Goal: Transaction & Acquisition: Subscribe to service/newsletter

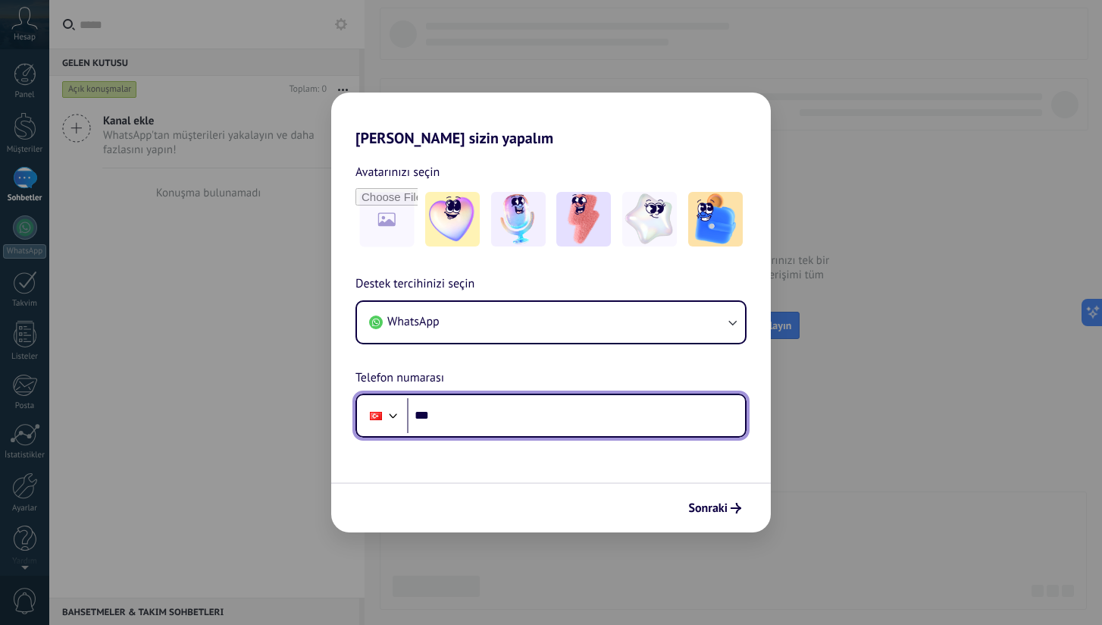
click at [536, 422] on input "***" at bounding box center [576, 415] width 338 height 35
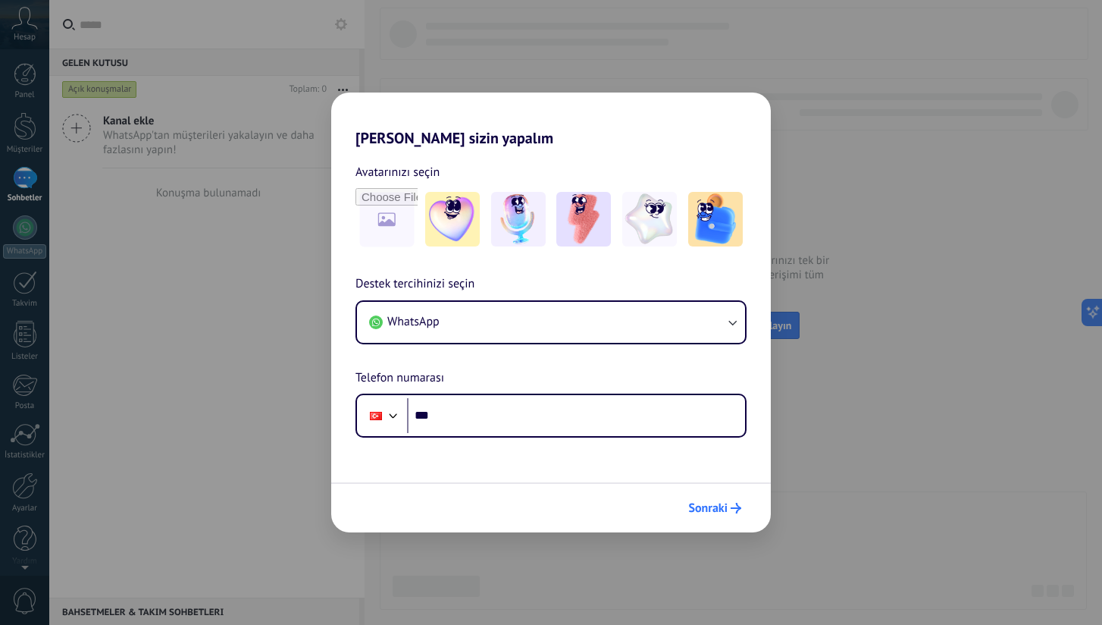
click at [717, 509] on span "Sonraki" at bounding box center [707, 508] width 39 height 11
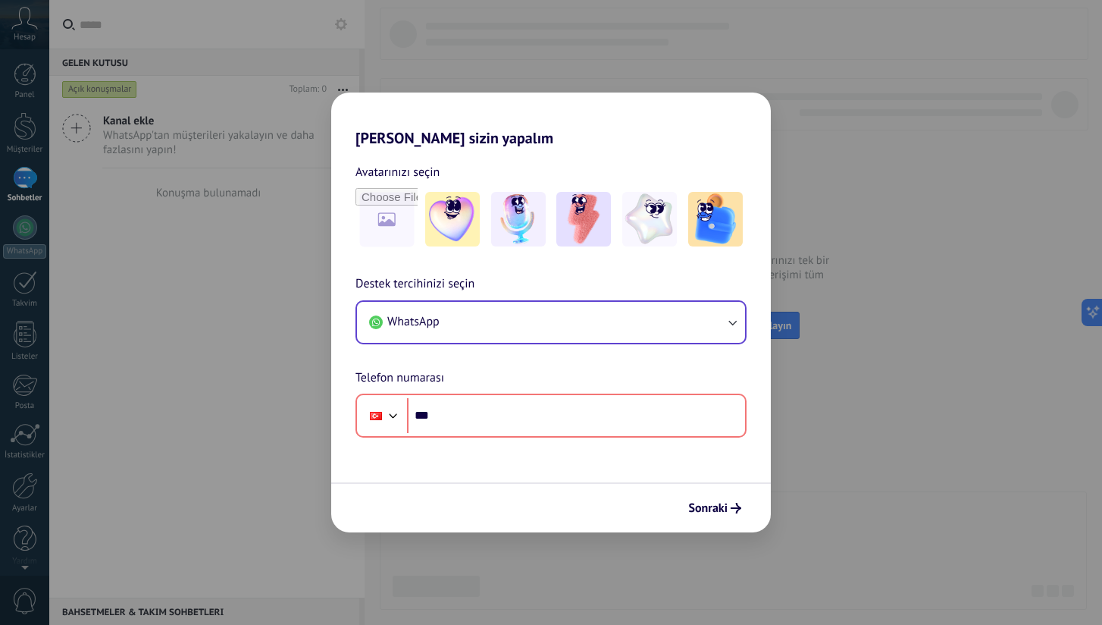
click at [572, 317] on button "WhatsApp" at bounding box center [551, 322] width 388 height 41
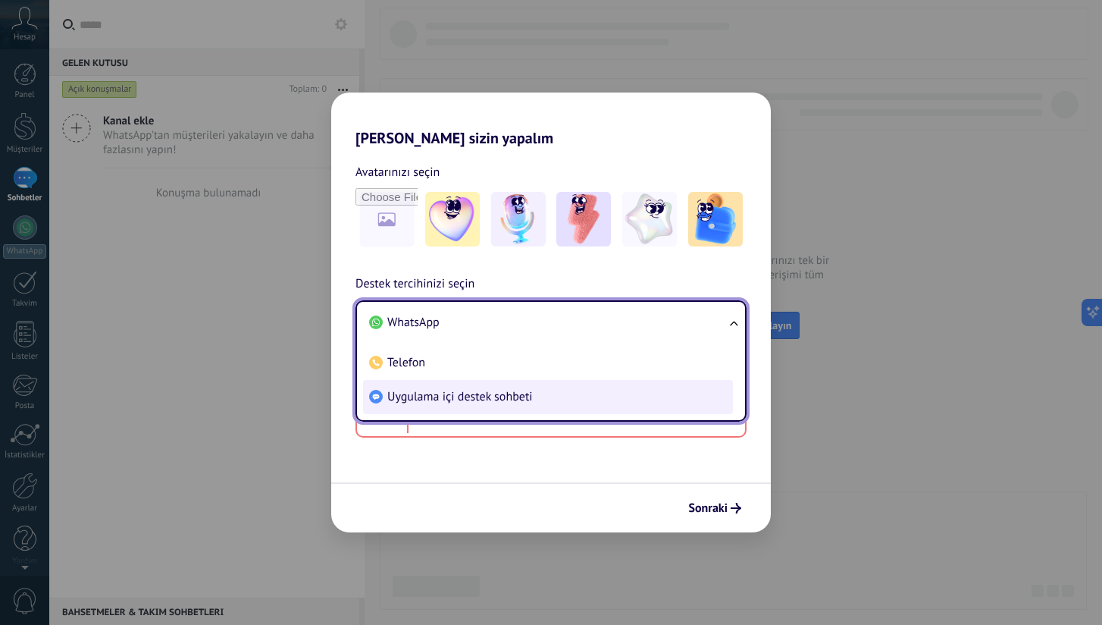
click at [456, 386] on li "Uygulama içi destek sohbeti" at bounding box center [548, 397] width 370 height 34
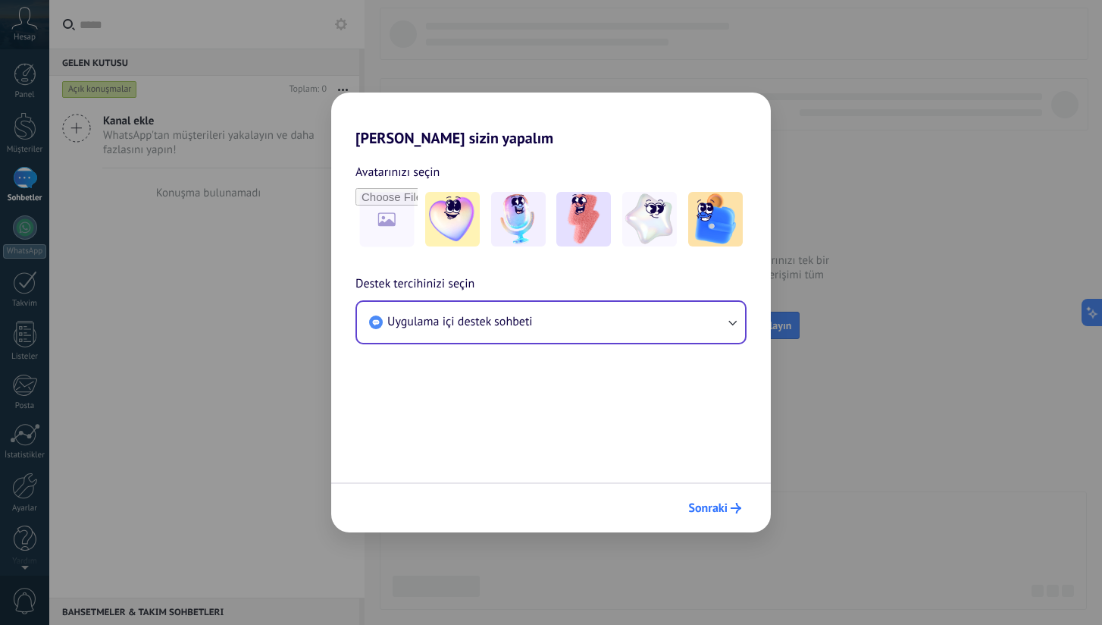
click at [713, 508] on span "Sonraki" at bounding box center [707, 508] width 39 height 11
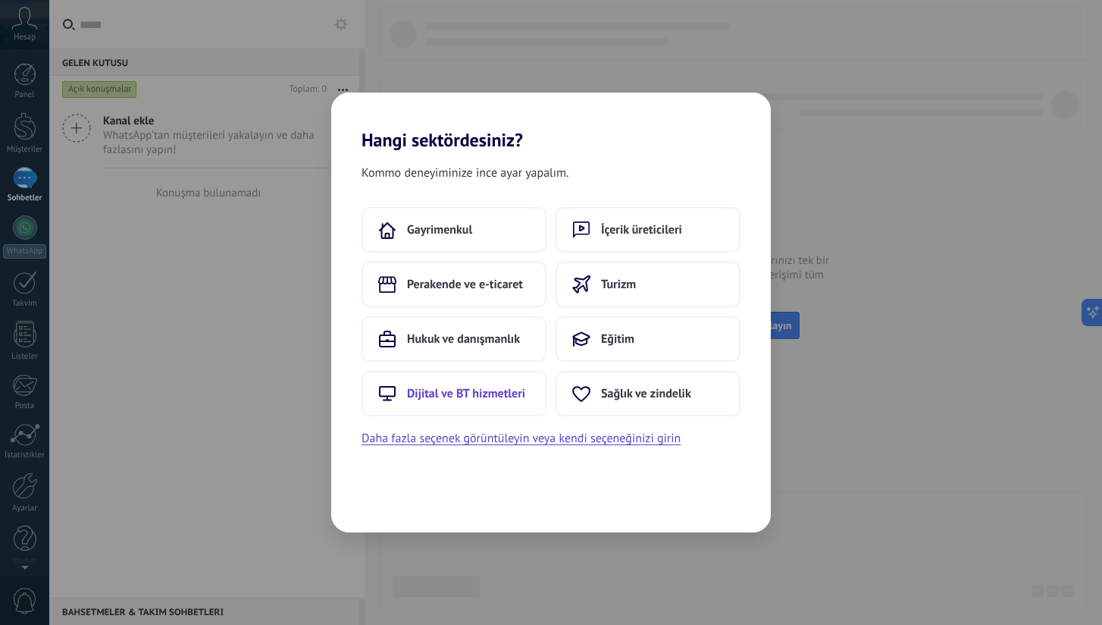
click at [516, 400] on span "Dijital ve BT hizmetleri" at bounding box center [466, 393] width 118 height 15
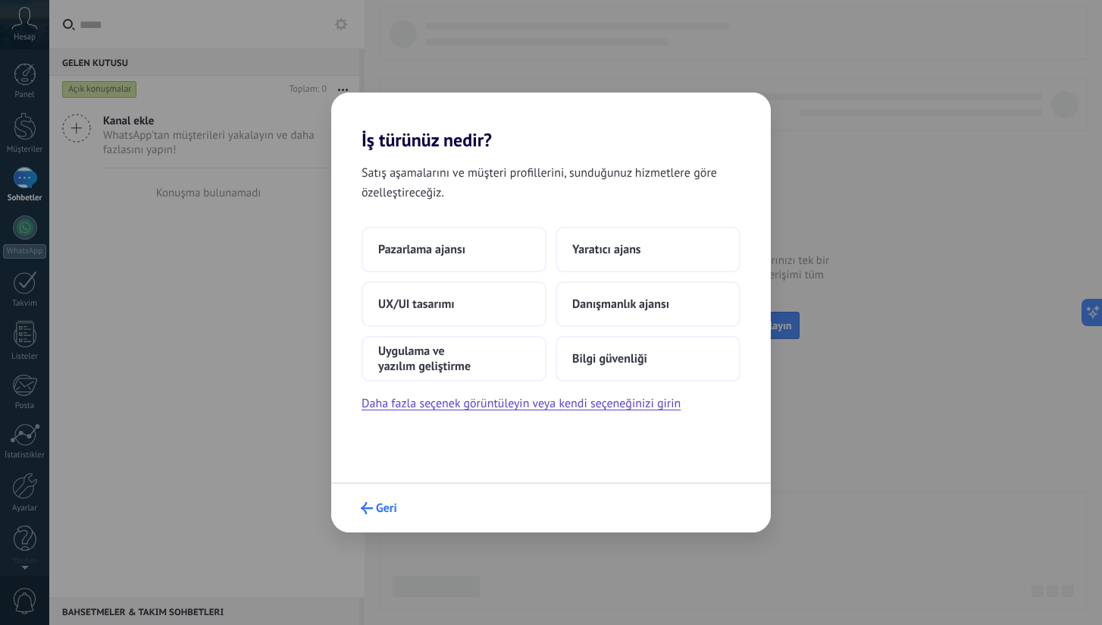
click at [375, 516] on button "Geri" at bounding box center [379, 508] width 50 height 26
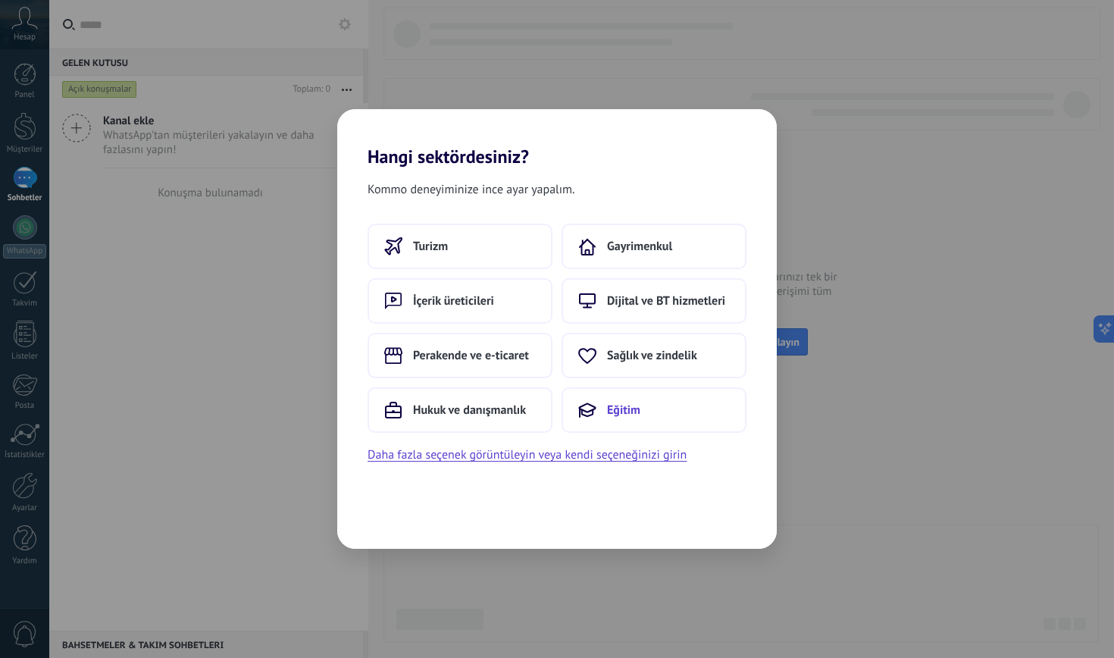
click at [630, 421] on button "Eğitim" at bounding box center [654, 409] width 185 height 45
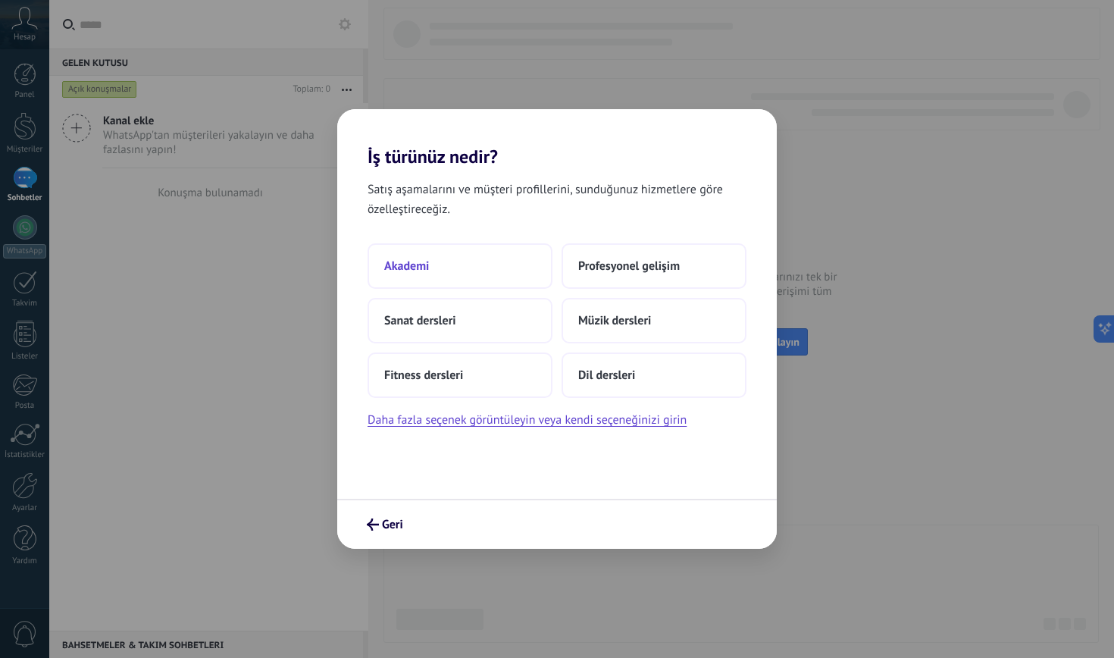
click at [459, 262] on button "Akademi" at bounding box center [460, 265] width 185 height 45
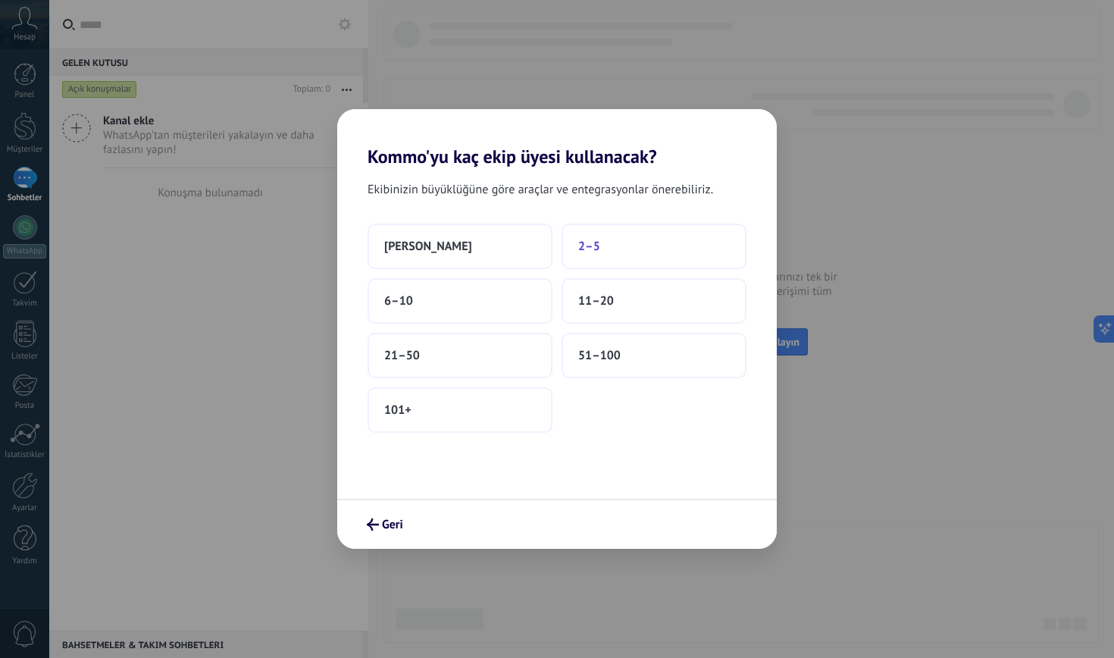
click at [616, 255] on button "2–5" at bounding box center [654, 246] width 185 height 45
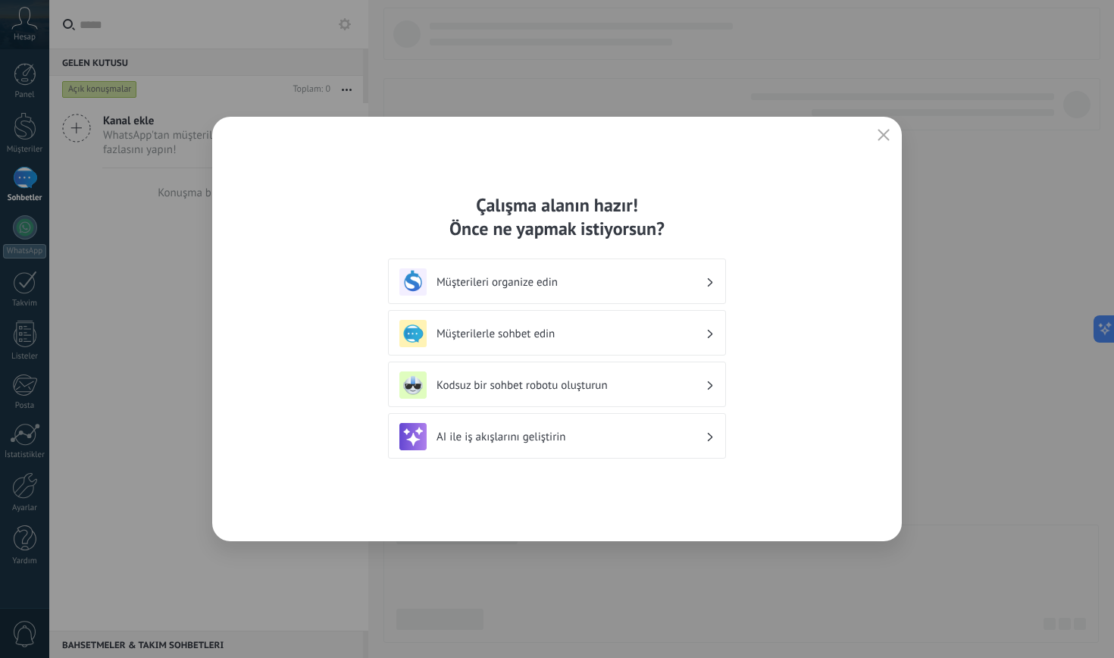
click at [580, 331] on h3 "Müşterilerle sohbet edin" at bounding box center [571, 334] width 269 height 14
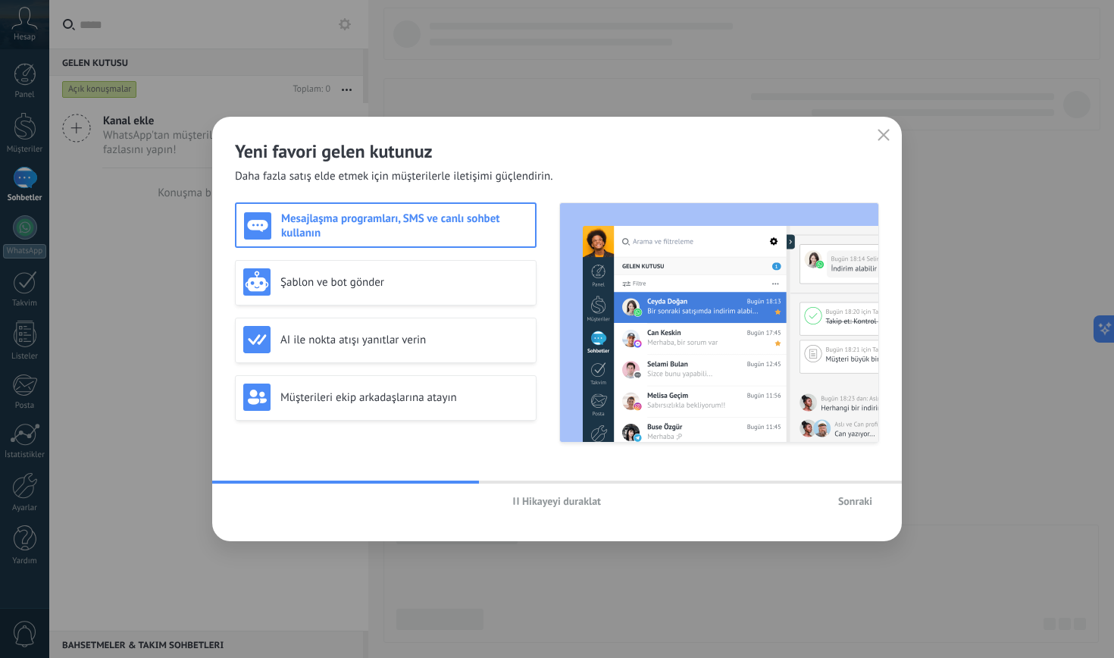
click at [887, 133] on use "button" at bounding box center [884, 134] width 11 height 11
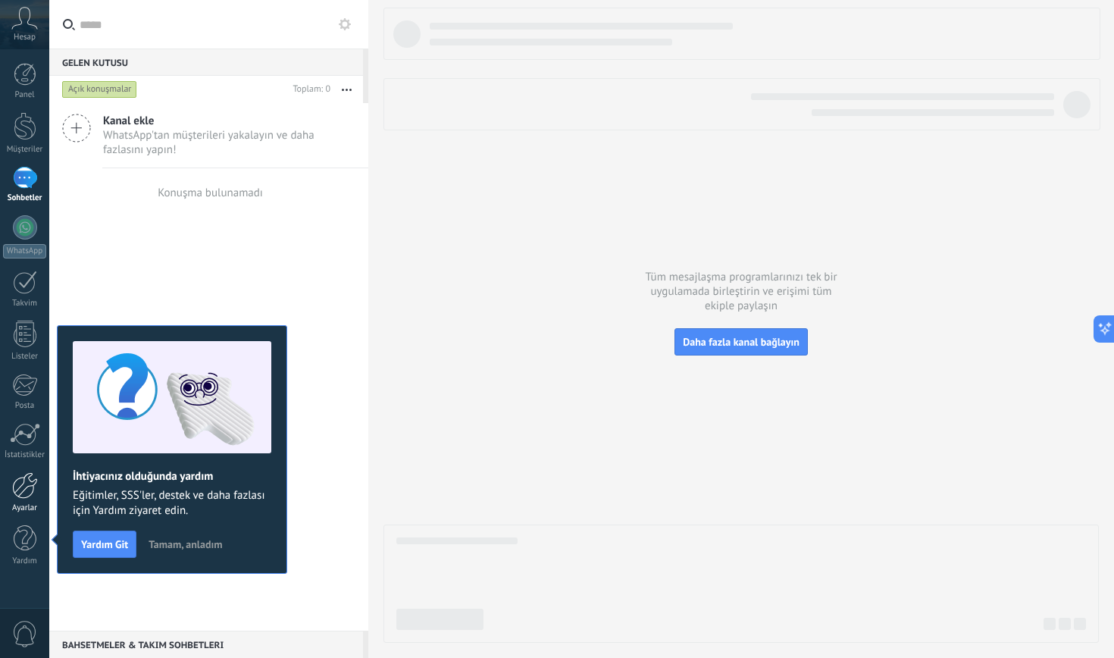
drag, startPoint x: 906, startPoint y: 59, endPoint x: 27, endPoint y: 491, distance: 979.2
click at [27, 491] on div at bounding box center [25, 485] width 26 height 27
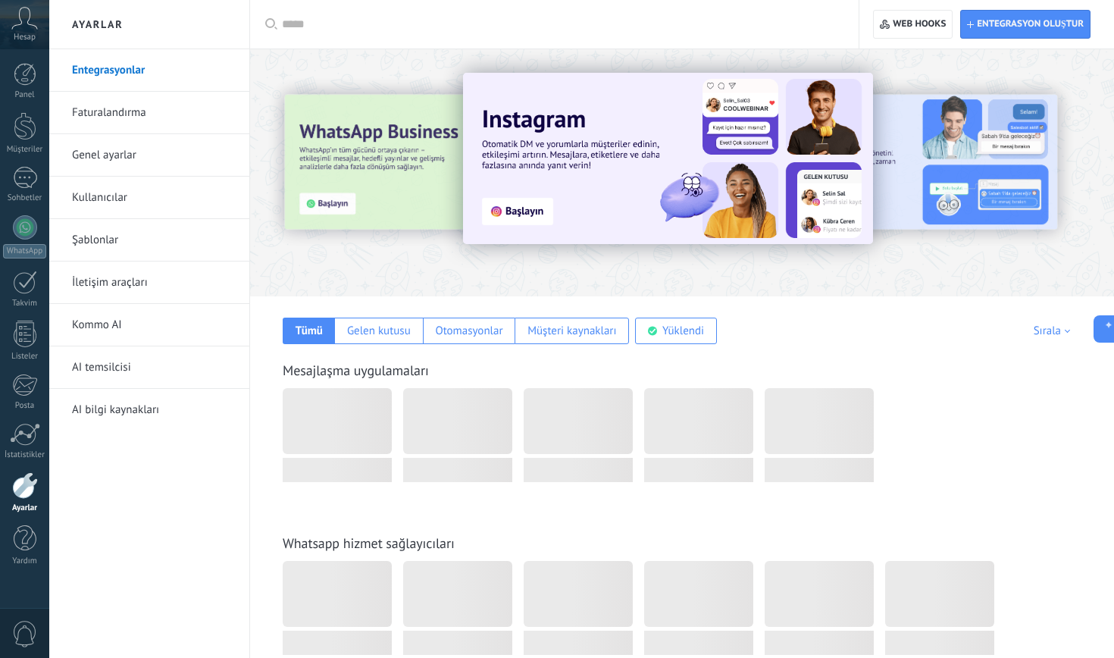
click at [133, 115] on link "Faturalandırma" at bounding box center [153, 113] width 162 height 42
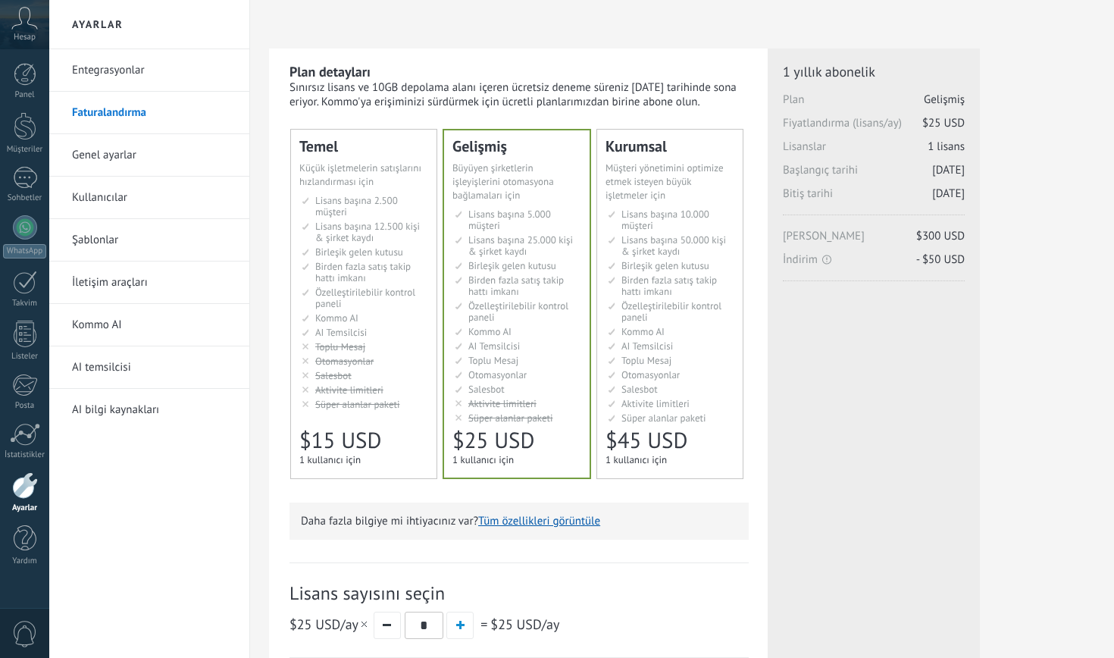
scroll to position [8, 0]
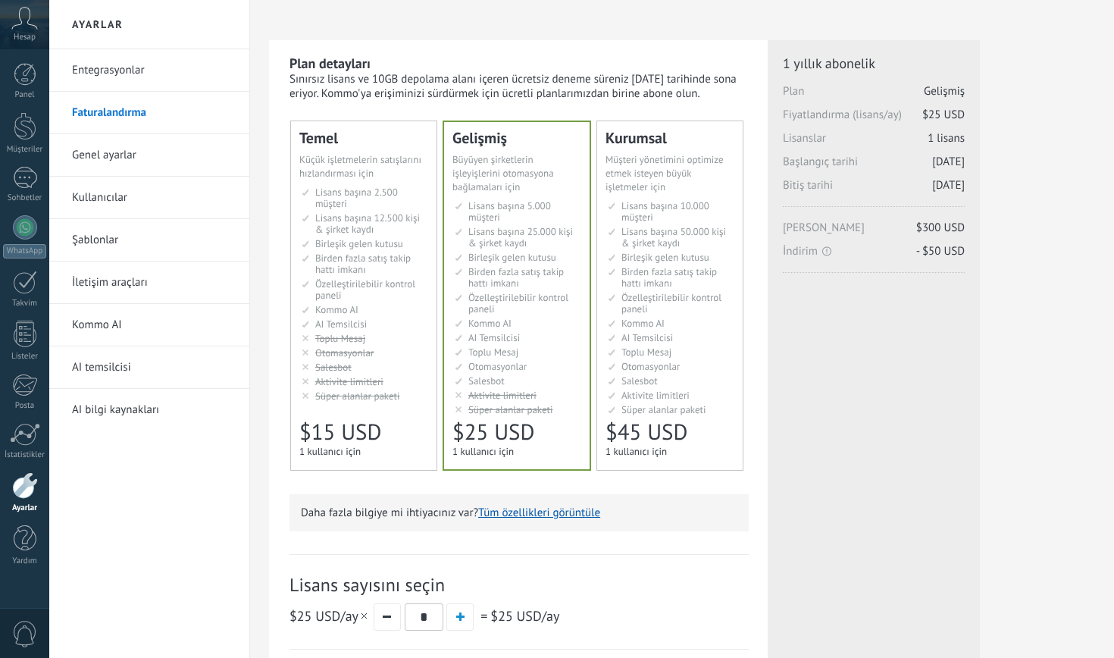
click at [682, 273] on span "Birden fazla satış takip hattı imkanı" at bounding box center [670, 277] width 96 height 24
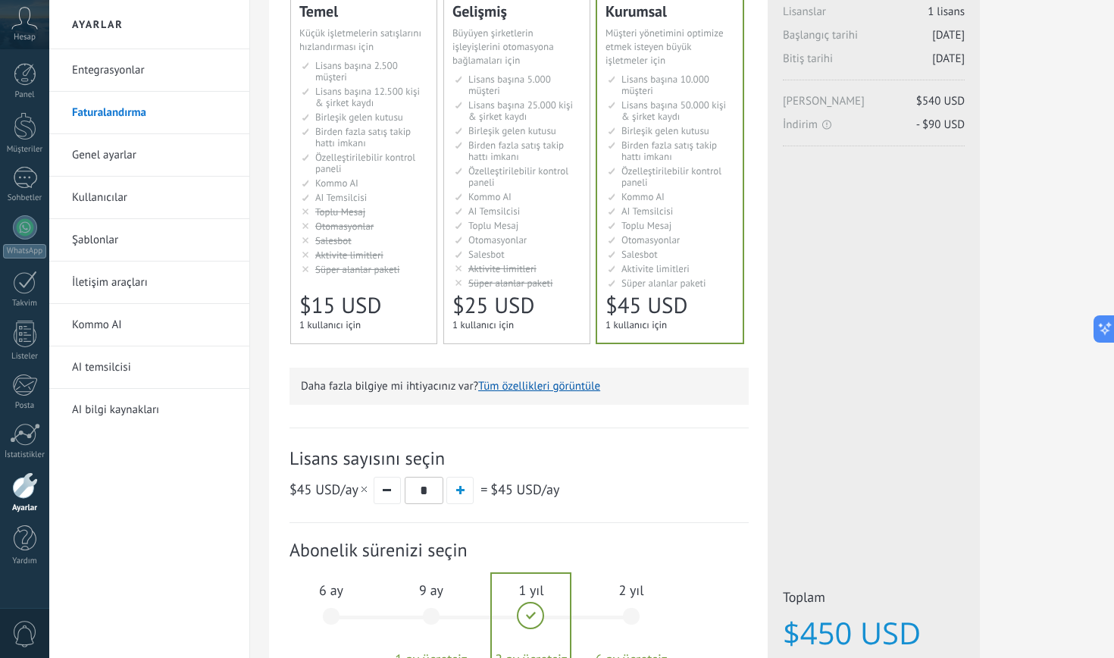
scroll to position [135, 0]
click at [432, 491] on input "*" at bounding box center [424, 490] width 39 height 27
type input "*"
drag, startPoint x: 582, startPoint y: 488, endPoint x: 480, endPoint y: 488, distance: 102.4
click at [480, 488] on div "$45 USD /ay * = $135 USD /ay" at bounding box center [519, 490] width 459 height 28
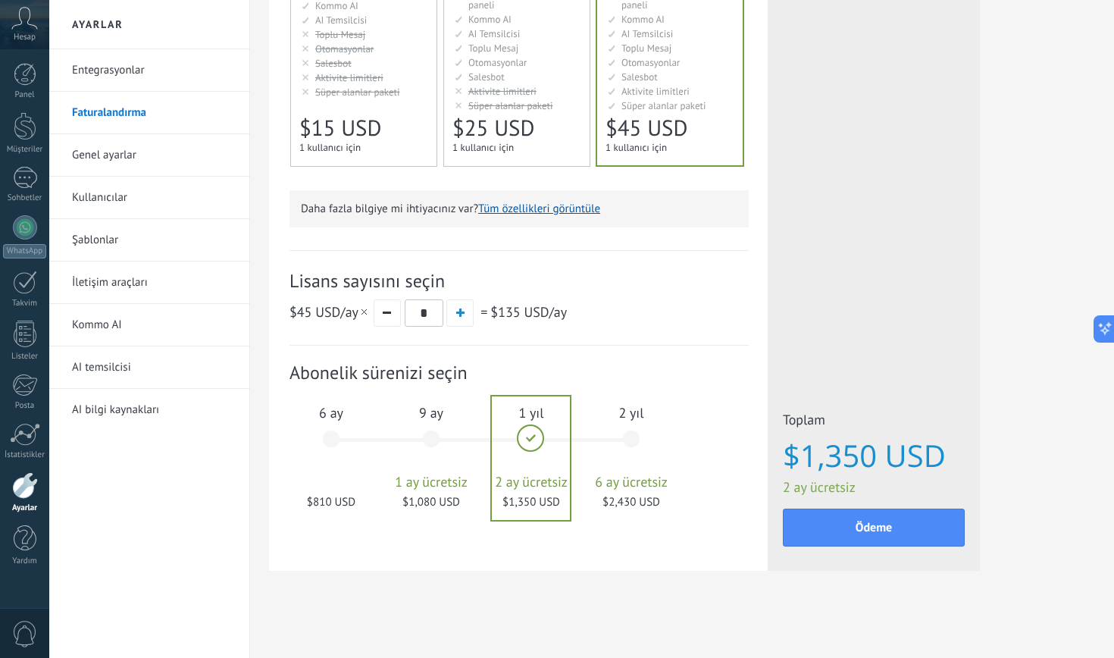
scroll to position [313, 0]
click at [330, 428] on div "6 ay $810 USD" at bounding box center [331, 446] width 82 height 107
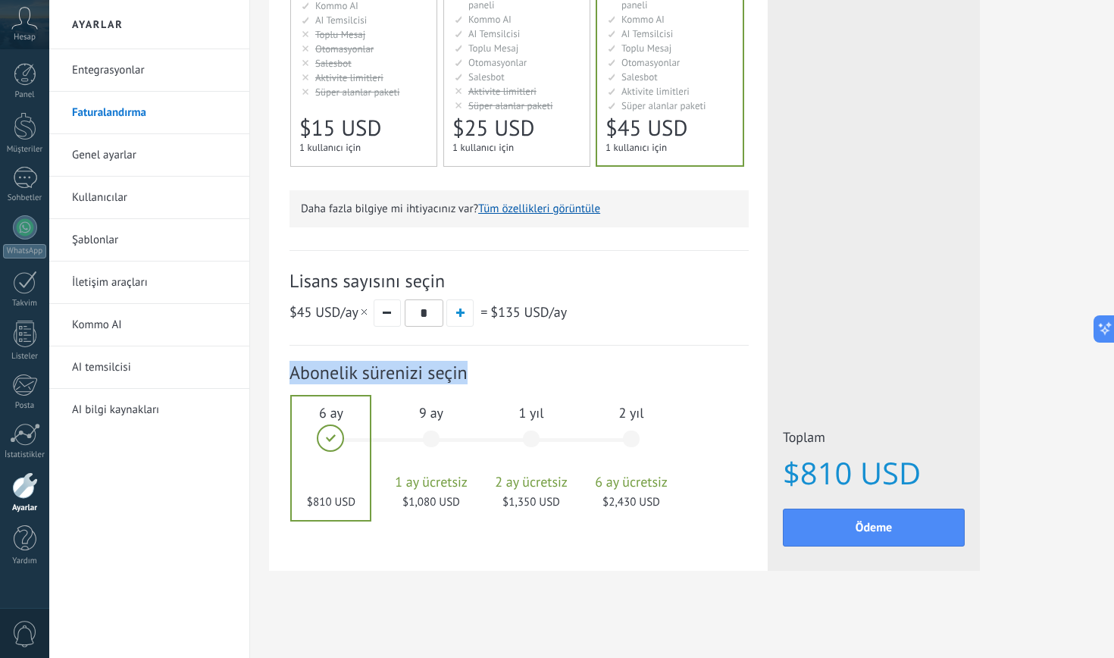
drag, startPoint x: 534, startPoint y: 350, endPoint x: 478, endPoint y: 375, distance: 61.7
click at [478, 375] on div "Abonelik: Abonelik sürenizi seçin 1 ay 2 ay 3 ay 6 ay" at bounding box center [519, 447] width 459 height 203
click at [478, 375] on span "Abonelik sürenizi seçin" at bounding box center [519, 373] width 459 height 24
drag, startPoint x: 929, startPoint y: 469, endPoint x: 807, endPoint y: 469, distance: 122.8
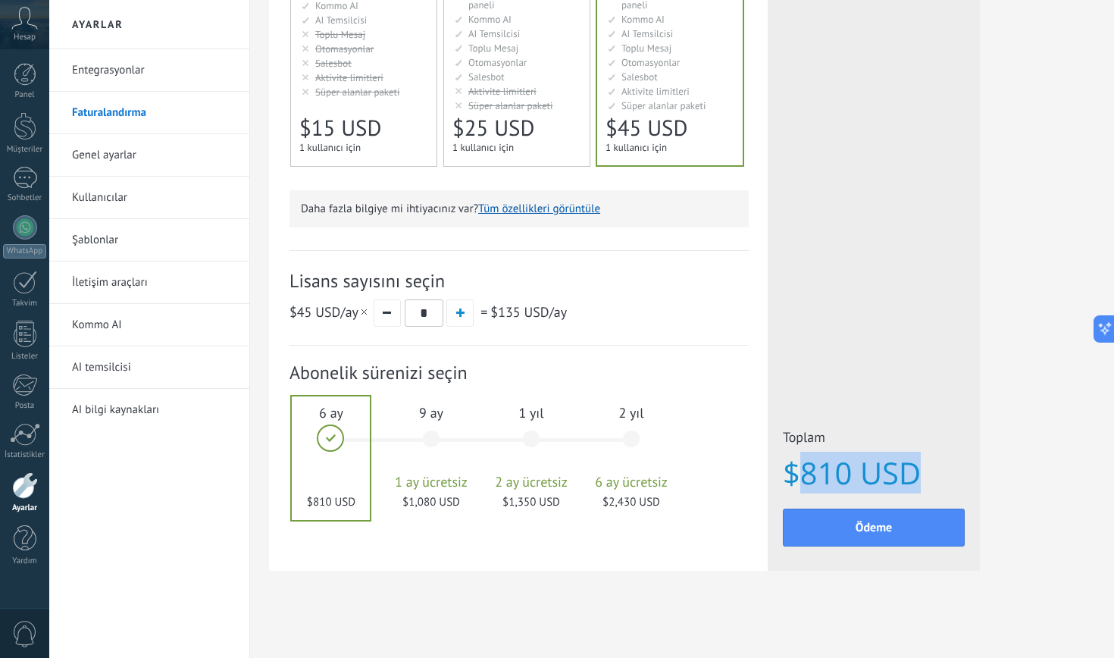
click at [807, 469] on span "$810 USD" at bounding box center [874, 472] width 182 height 33
click at [704, 315] on div "$45 USD /ay * = $135 USD /ay" at bounding box center [519, 313] width 459 height 28
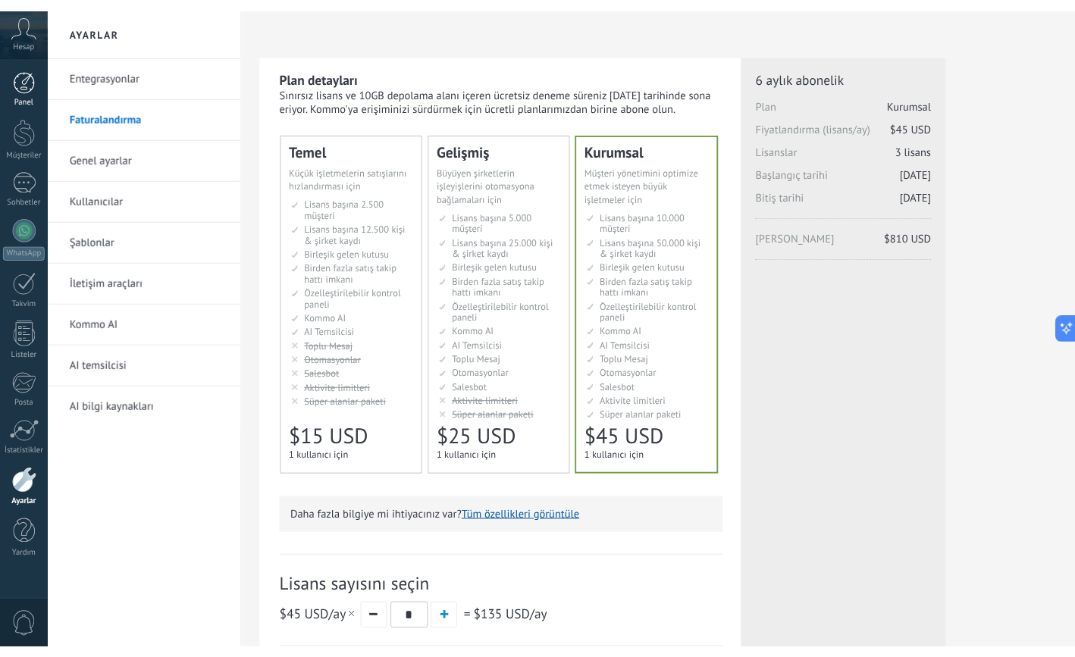
scroll to position [0, 0]
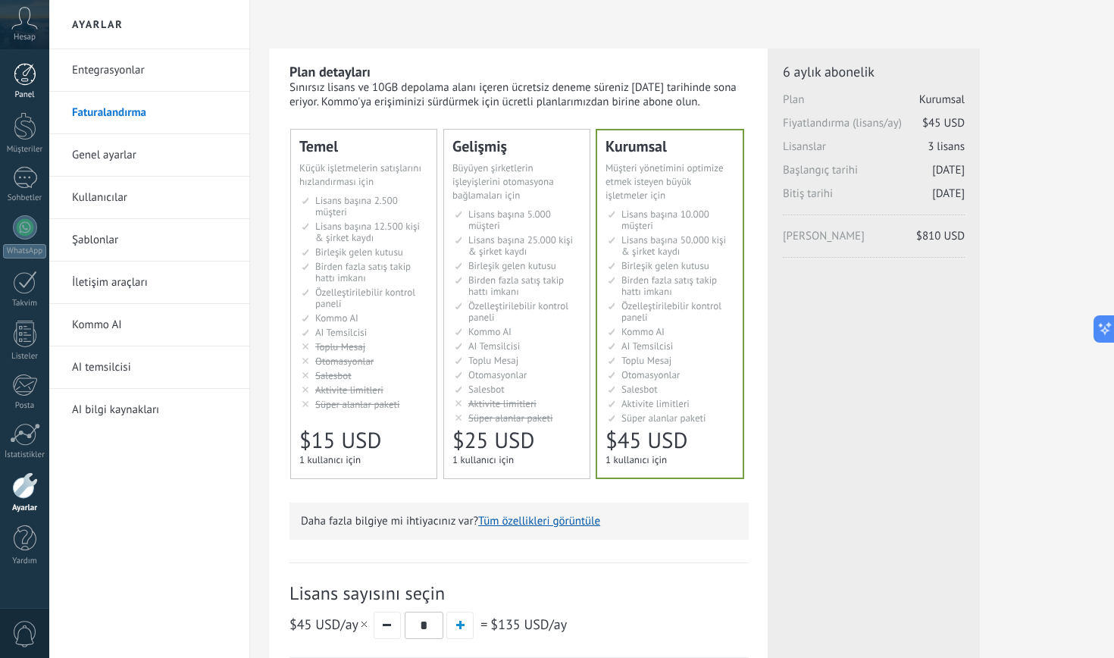
click at [24, 91] on div "Panel" at bounding box center [25, 95] width 44 height 10
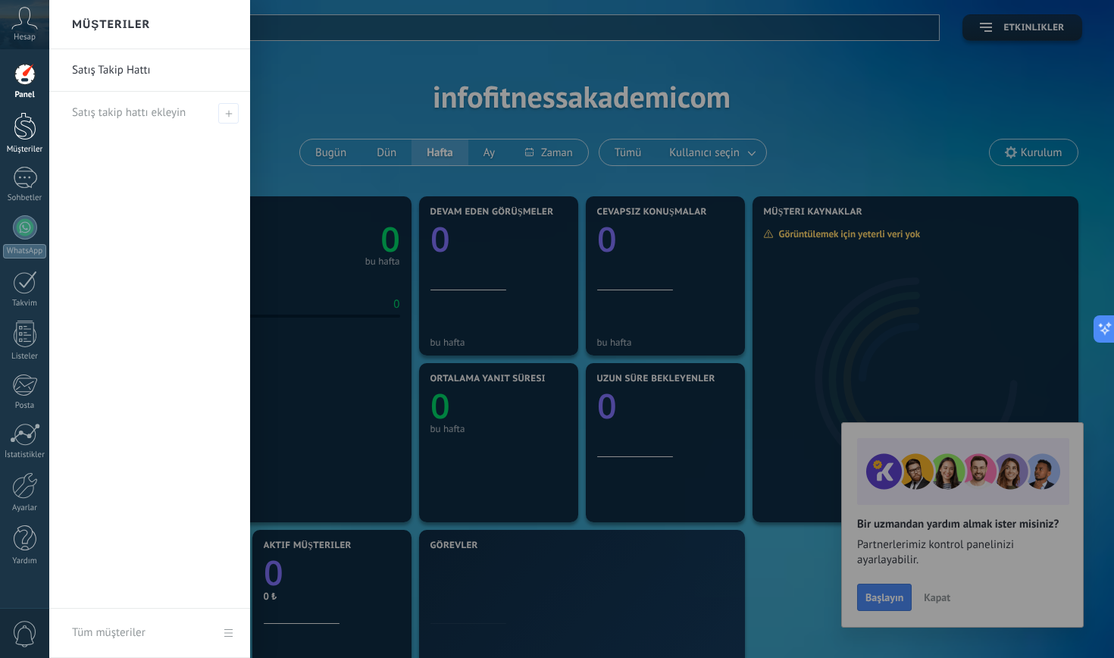
click at [20, 133] on div at bounding box center [25, 126] width 23 height 28
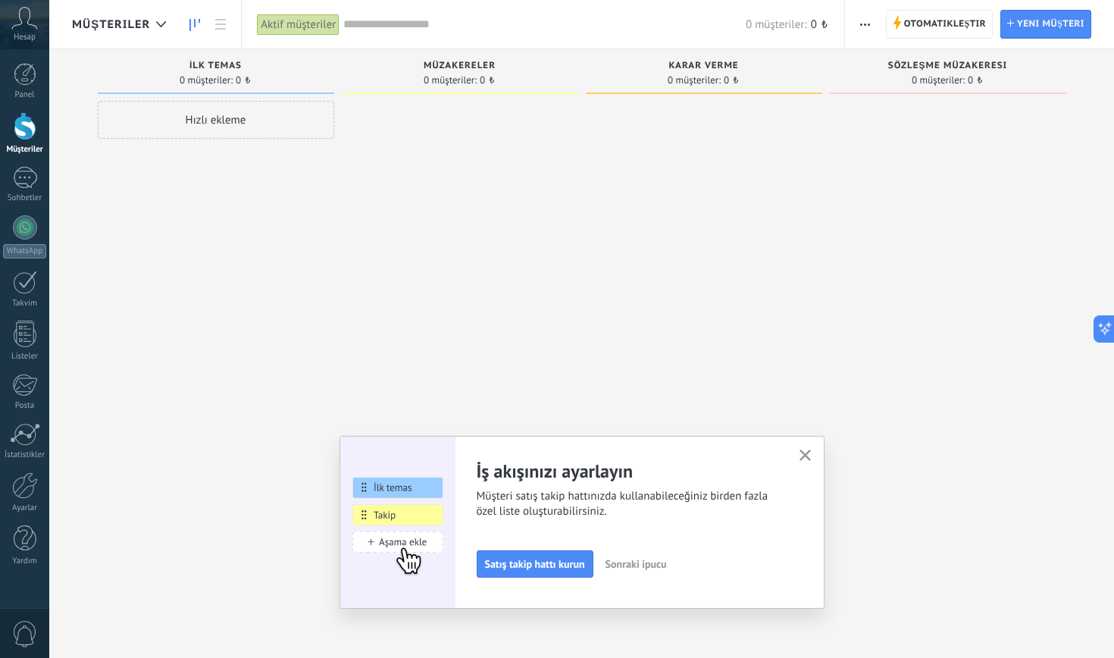
click at [810, 453] on icon "button" at bounding box center [805, 455] width 11 height 11
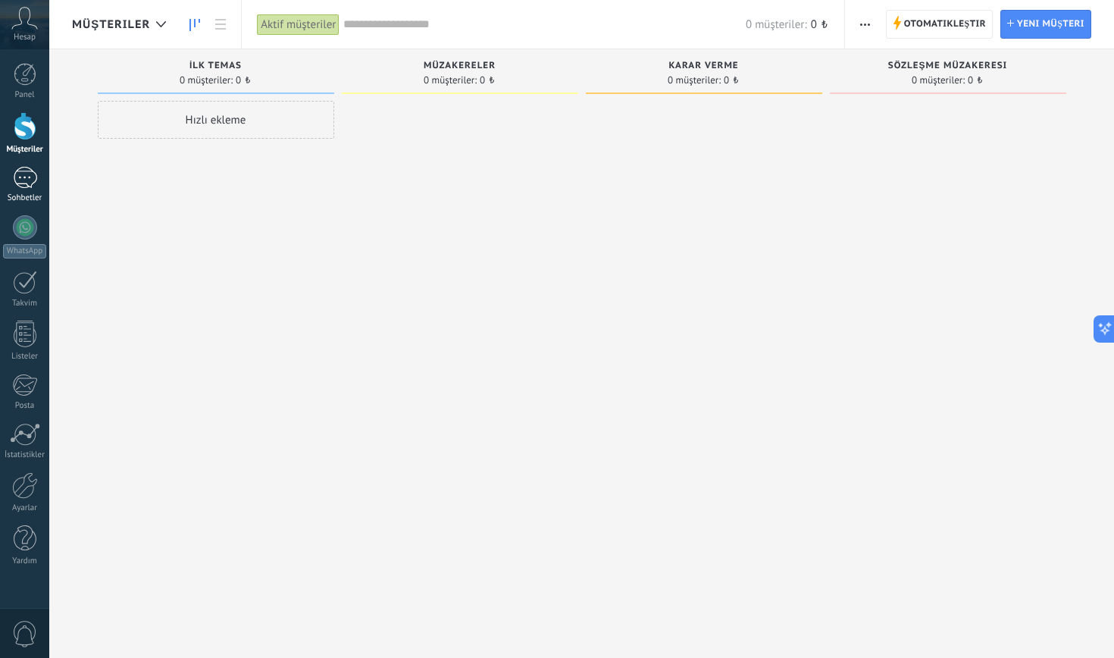
click at [24, 167] on div at bounding box center [25, 178] width 24 height 22
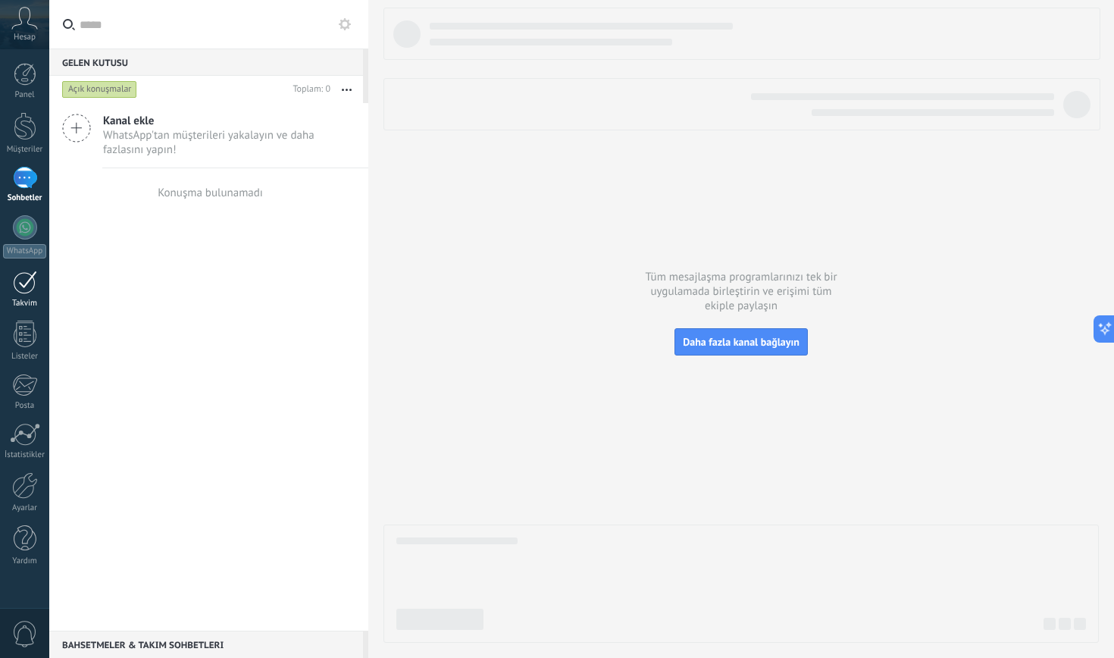
click at [32, 290] on div at bounding box center [25, 283] width 24 height 24
